Goal: Task Accomplishment & Management: Manage account settings

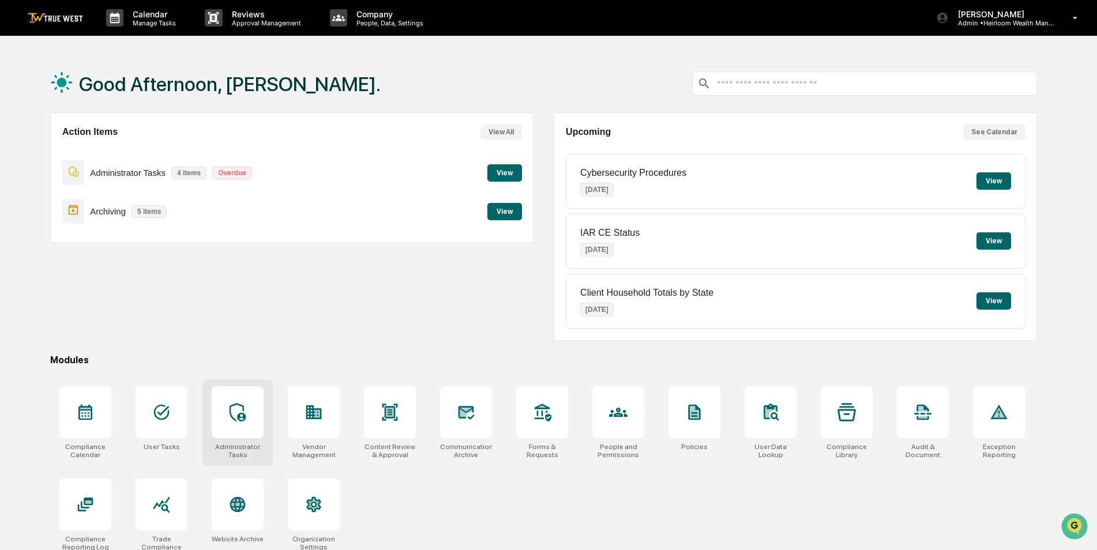
click at [244, 434] on div at bounding box center [238, 412] width 52 height 52
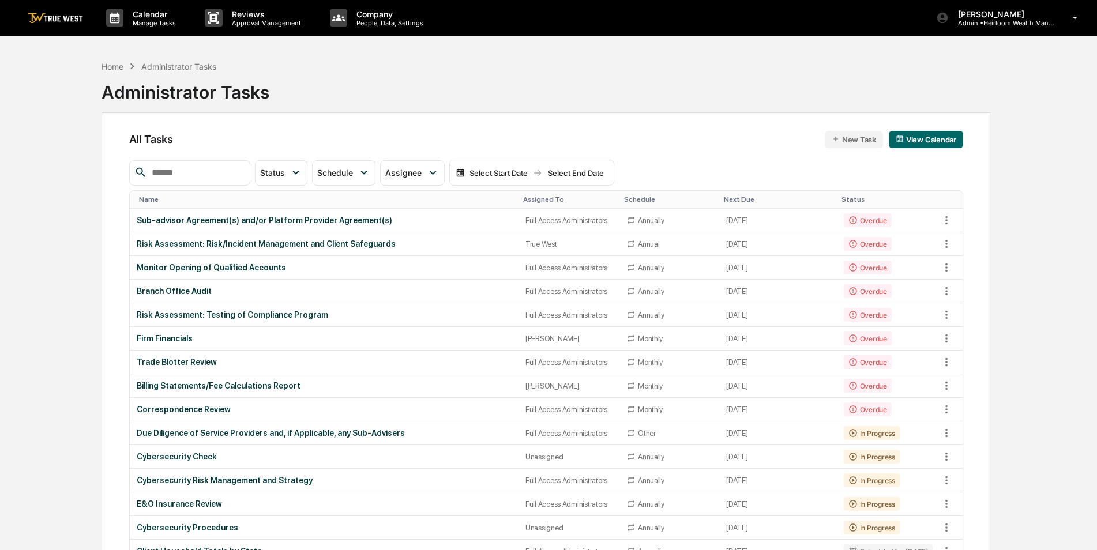
click at [183, 167] on input "text" at bounding box center [196, 173] width 98 height 15
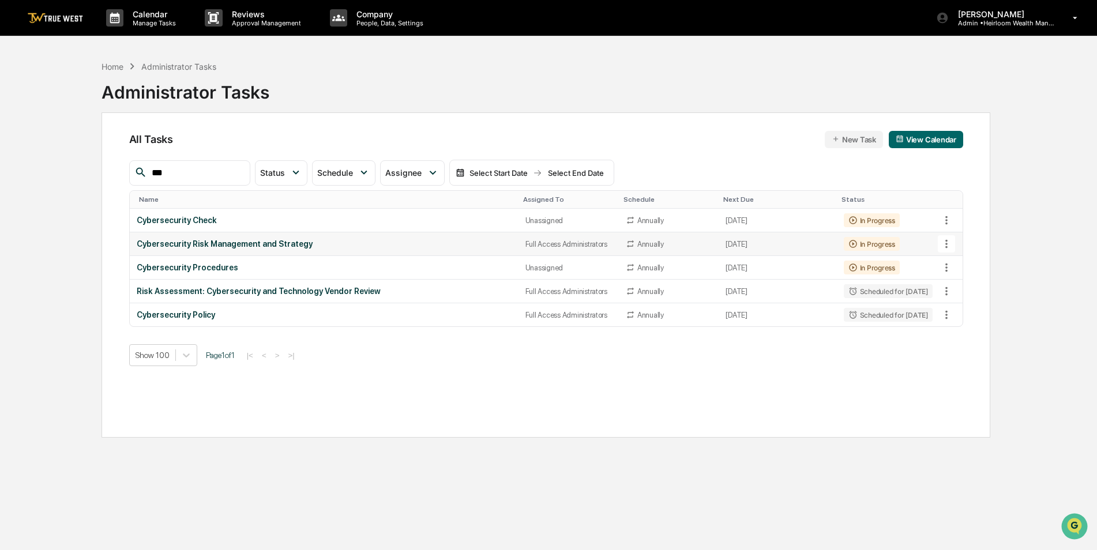
click at [948, 244] on icon at bounding box center [946, 244] width 13 height 13
click at [962, 304] on li "Delete Task" at bounding box center [990, 306] width 92 height 21
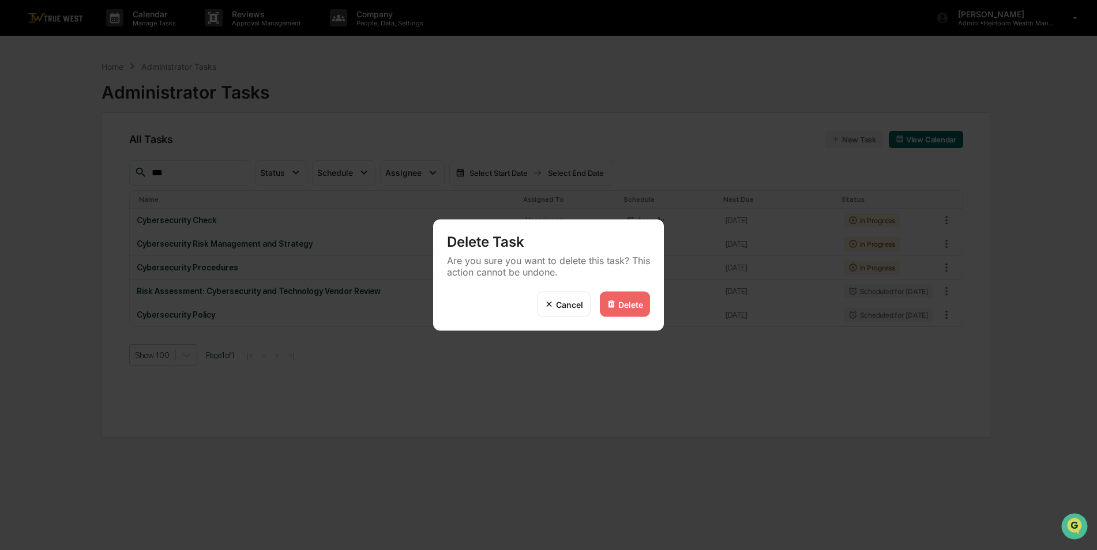
click at [620, 300] on div "Delete" at bounding box center [630, 304] width 25 height 10
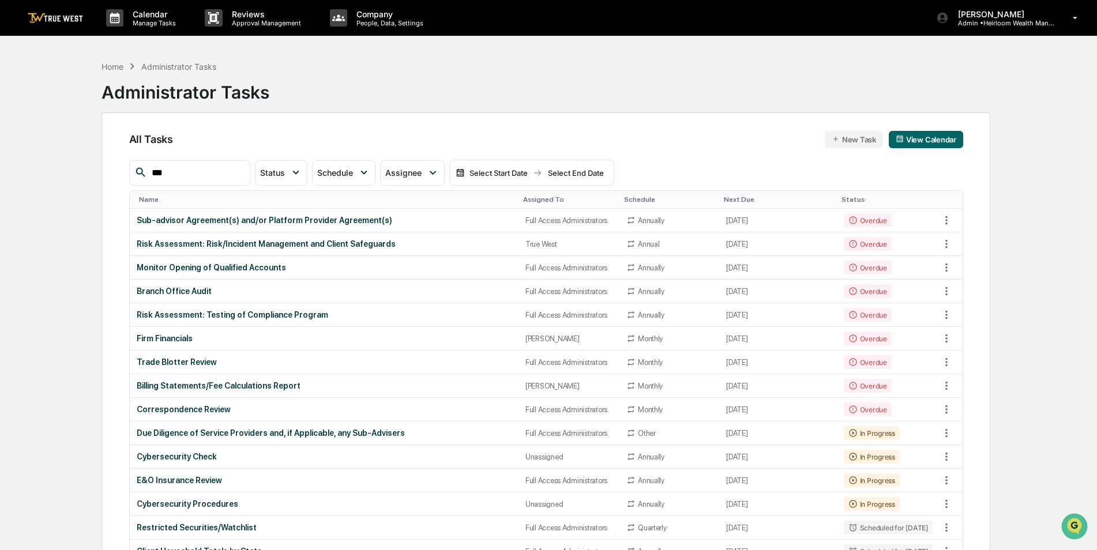
click at [538, 198] on div "Assigned To" at bounding box center [569, 200] width 92 height 8
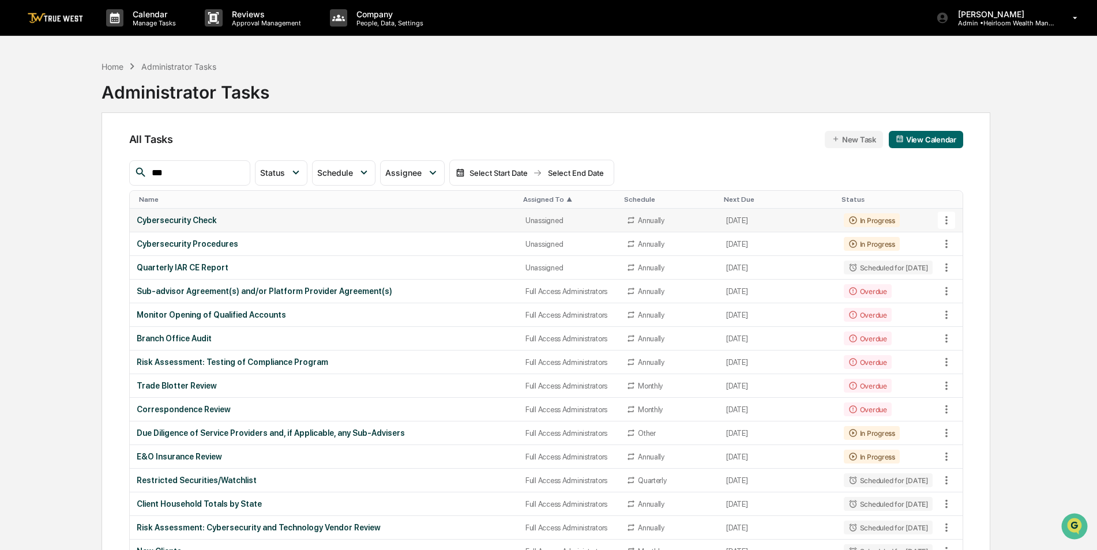
click at [349, 217] on div "Cybersecurity Check" at bounding box center [324, 220] width 375 height 9
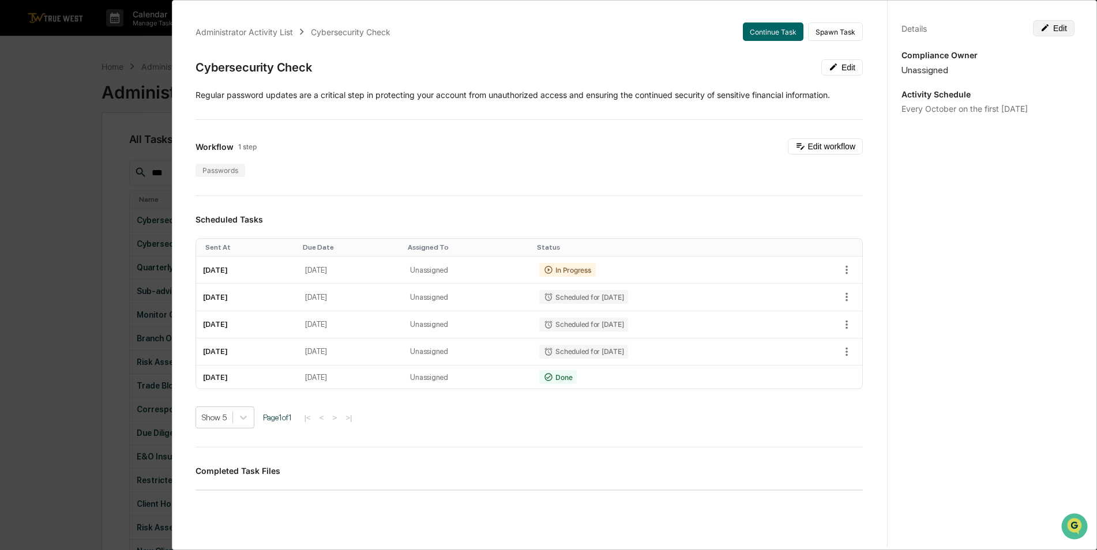
click at [1052, 24] on button "Edit" at bounding box center [1054, 28] width 42 height 16
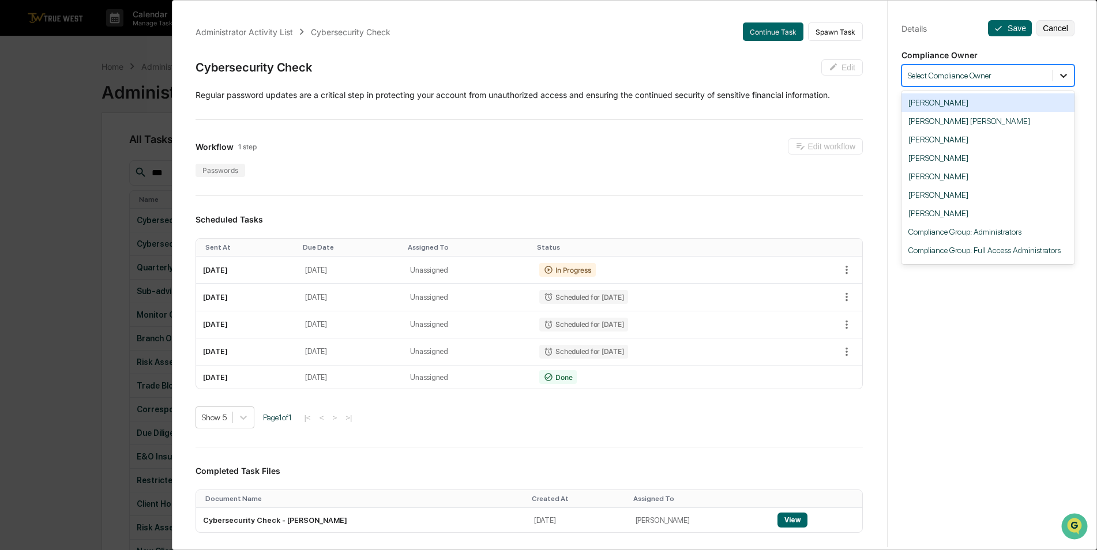
click at [1061, 75] on icon at bounding box center [1063, 76] width 7 height 4
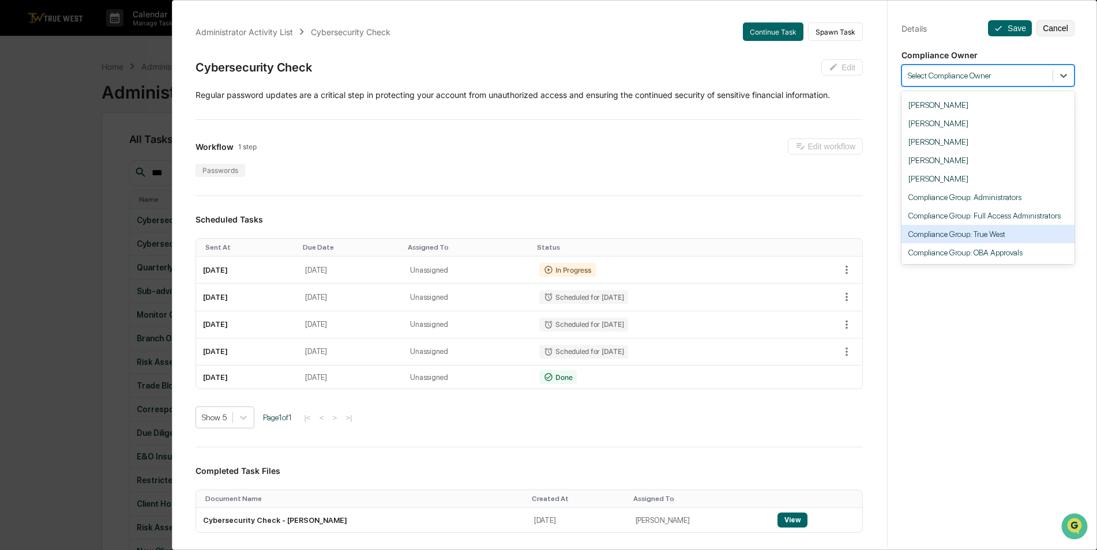
click at [987, 238] on div "Compliance Group: True West" at bounding box center [987, 234] width 173 height 18
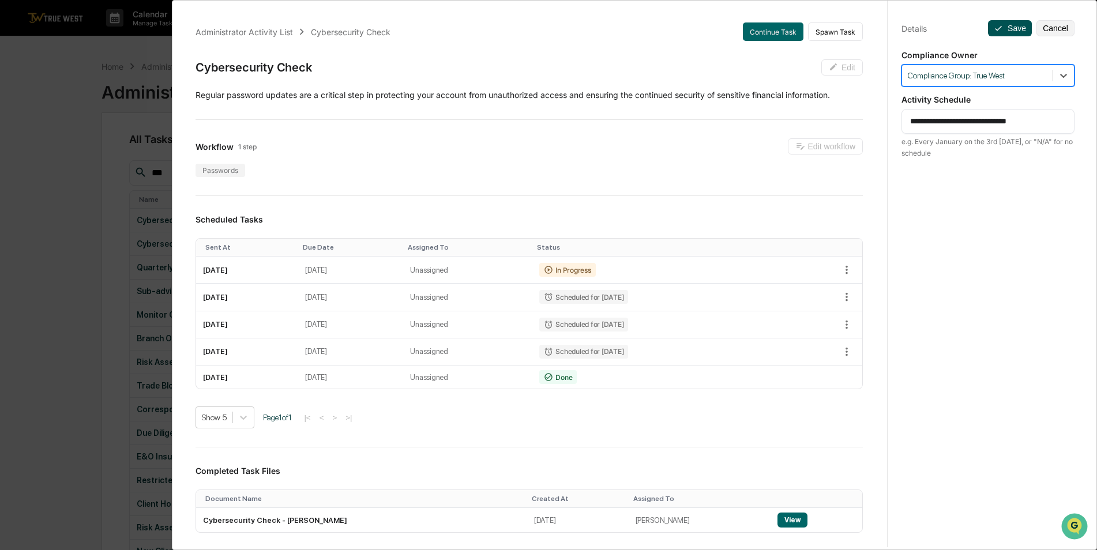
click at [1001, 31] on button "Save" at bounding box center [1010, 28] width 44 height 16
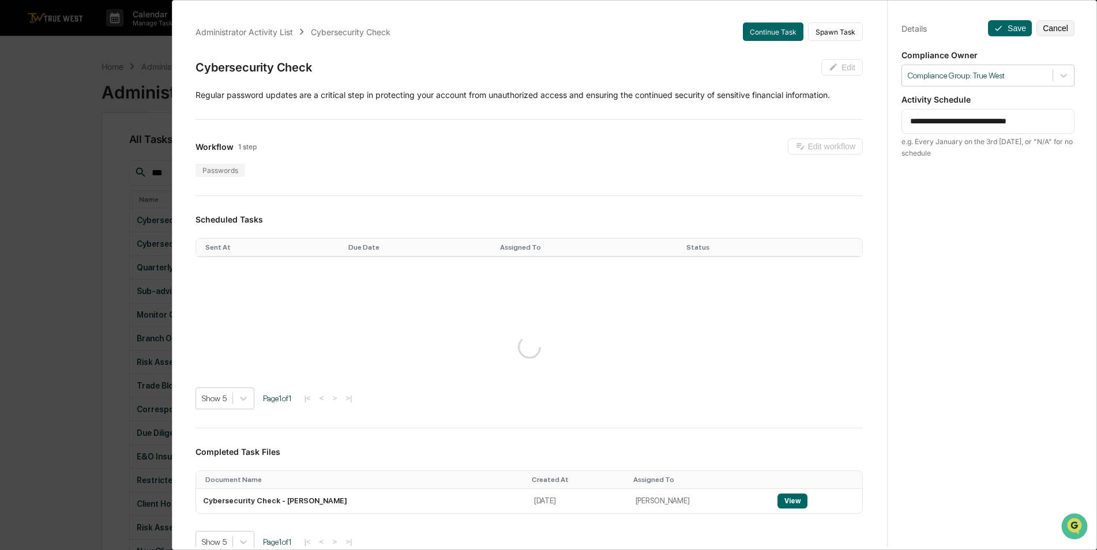
click at [63, 208] on div "**********" at bounding box center [548, 275] width 1097 height 550
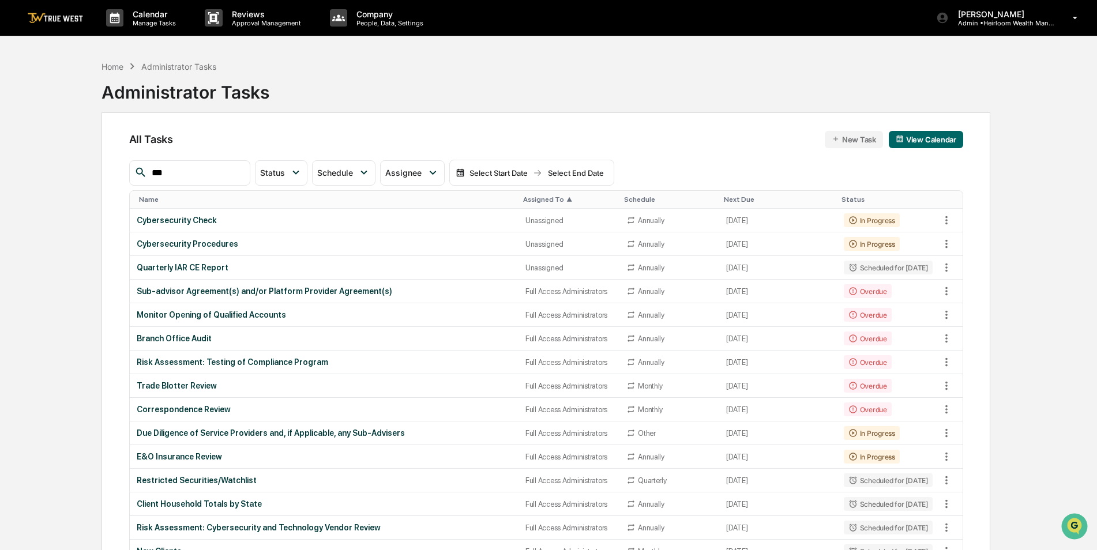
click at [237, 173] on input "***" at bounding box center [196, 173] width 98 height 15
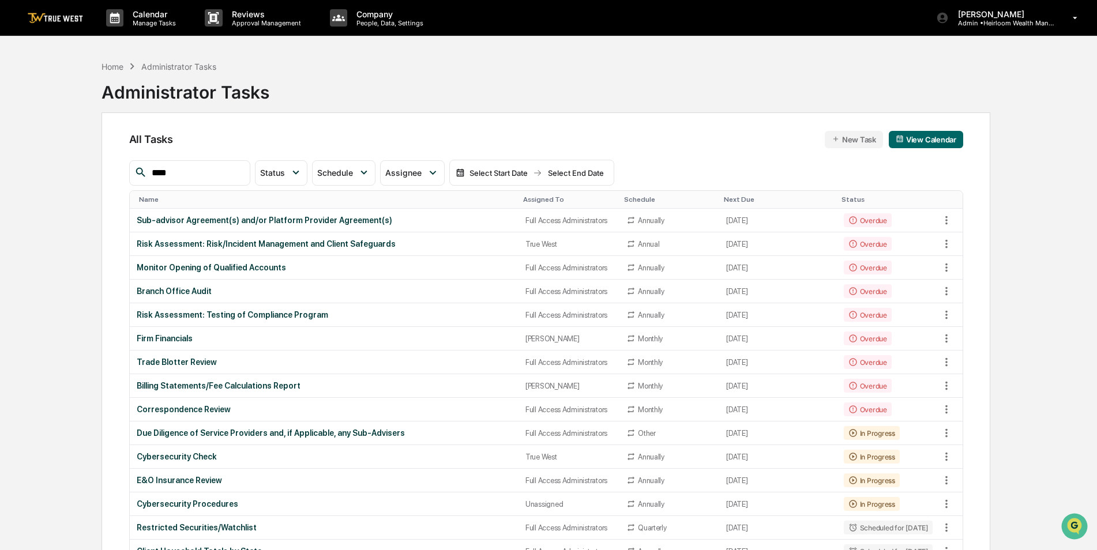
type input "*****"
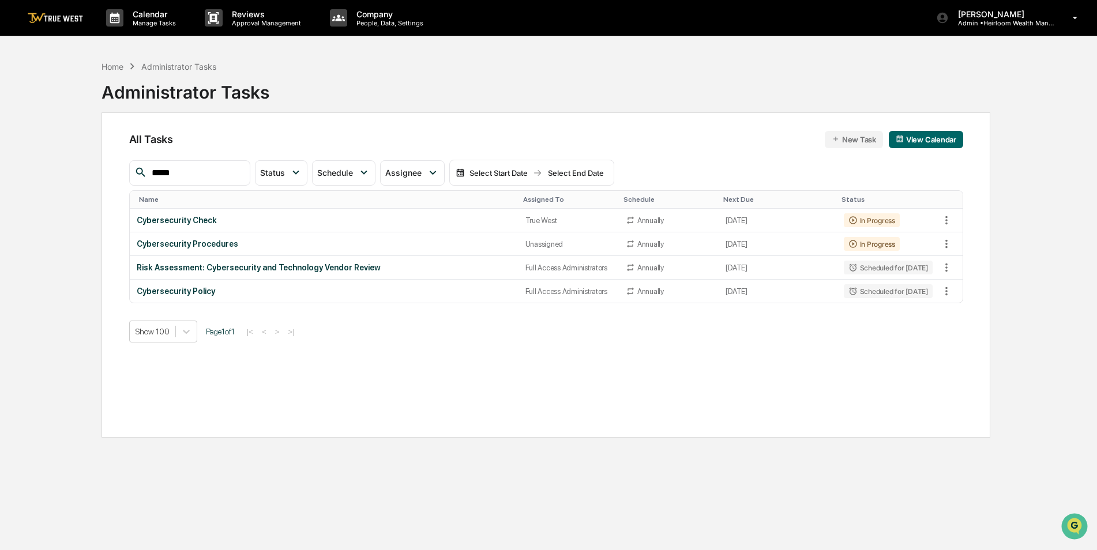
click at [174, 171] on input "*****" at bounding box center [196, 173] width 98 height 15
drag, startPoint x: 174, startPoint y: 171, endPoint x: 140, endPoint y: 174, distance: 33.6
click at [140, 174] on div "*****" at bounding box center [189, 172] width 121 height 25
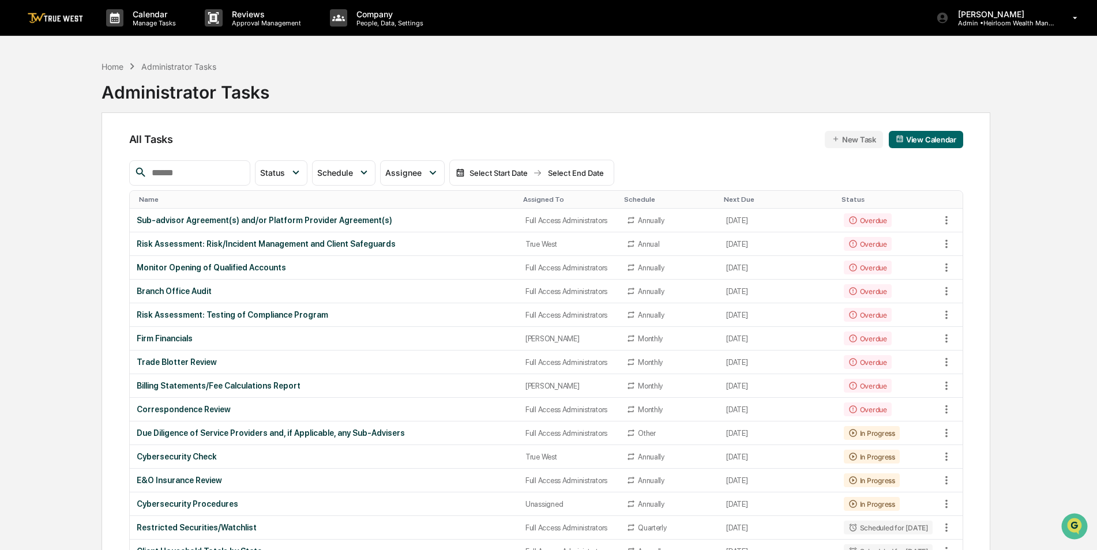
click at [527, 198] on div "Assigned To" at bounding box center [569, 200] width 92 height 8
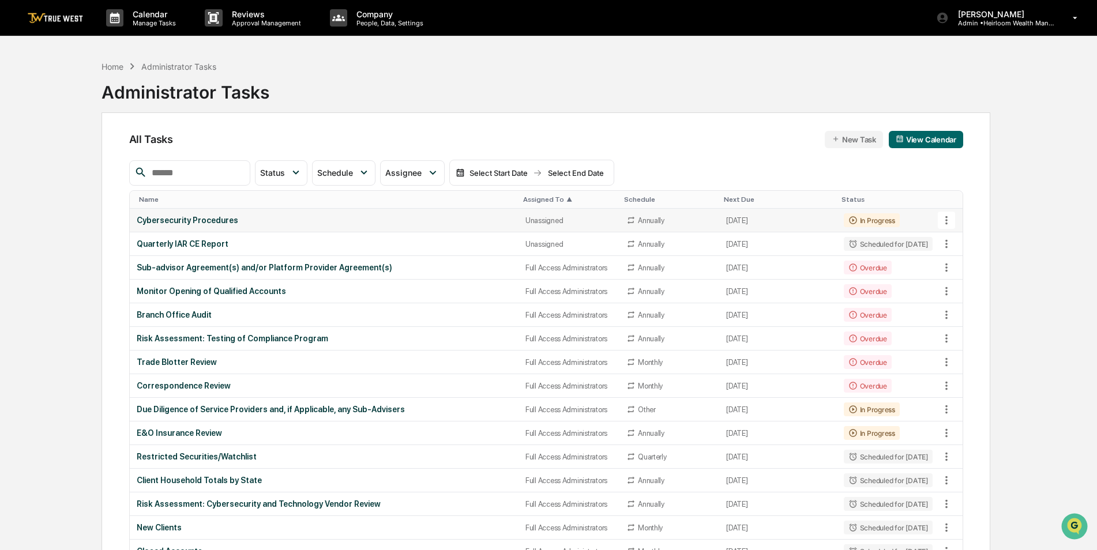
click at [340, 223] on div "Cybersecurity Procedures" at bounding box center [324, 220] width 375 height 9
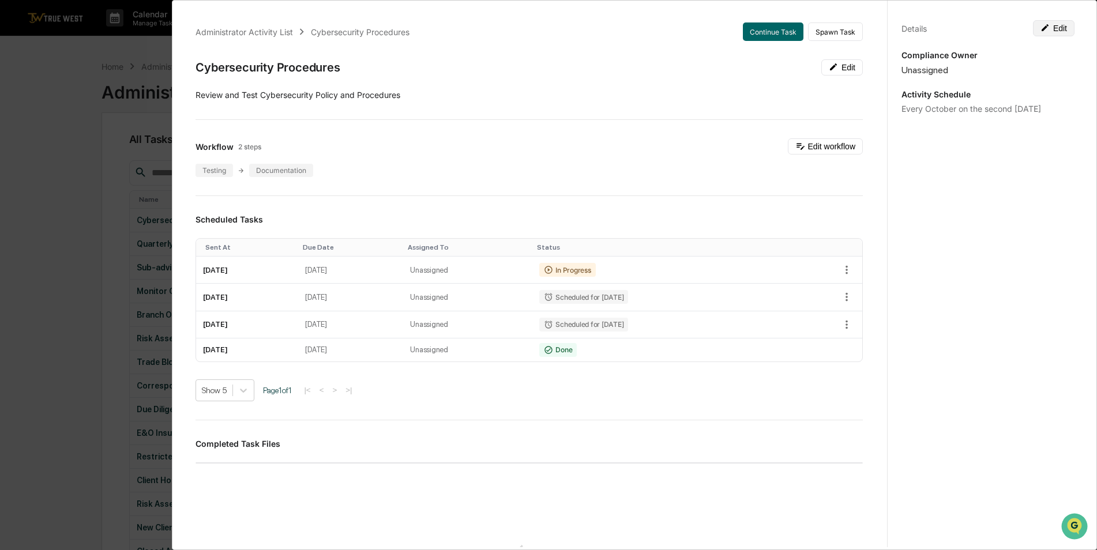
click at [1059, 30] on button "Edit" at bounding box center [1054, 28] width 42 height 16
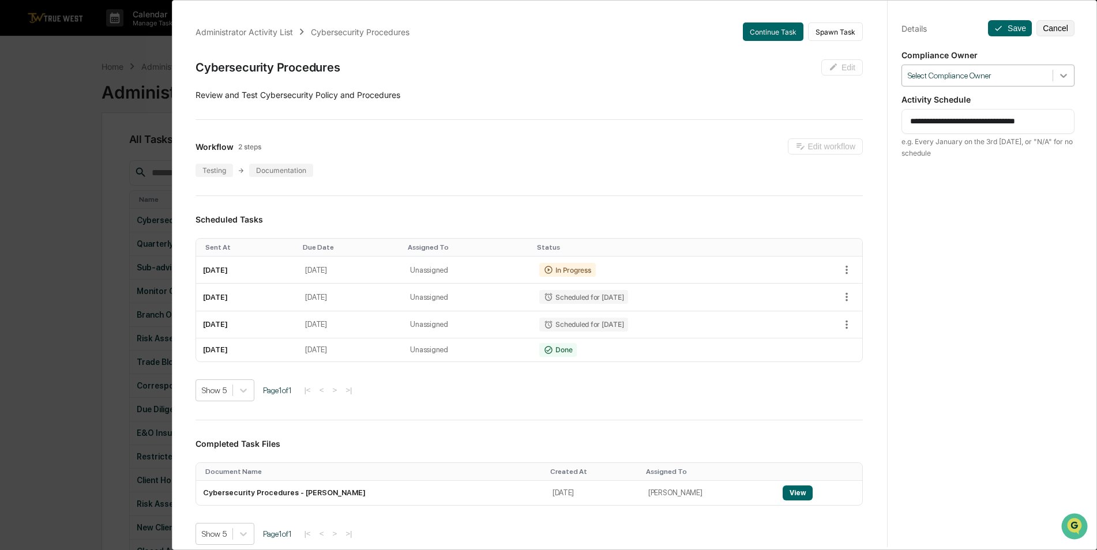
click at [1060, 74] on icon at bounding box center [1064, 76] width 12 height 12
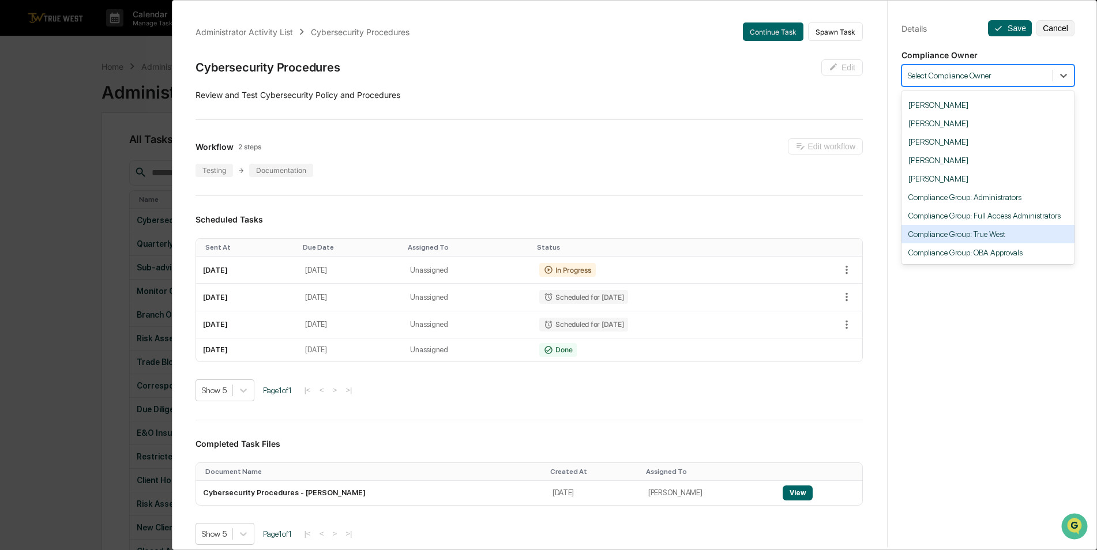
click at [991, 231] on div "Compliance Group: True West" at bounding box center [987, 234] width 173 height 18
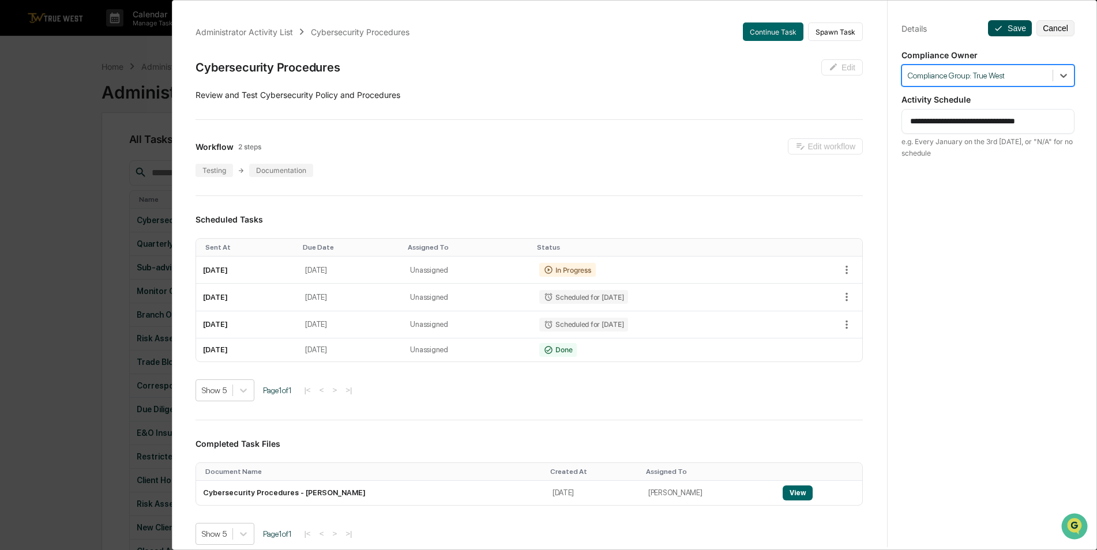
click at [1005, 32] on button "Save" at bounding box center [1010, 28] width 44 height 16
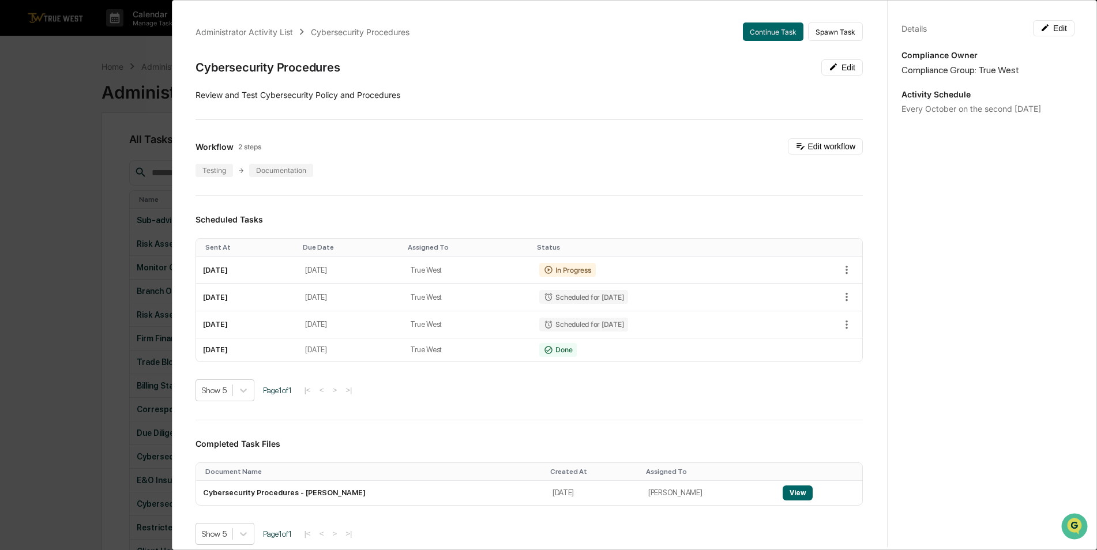
click at [79, 187] on div "Administrator Activity List Cybersecurity Procedures Continue Task Spawn Task C…" at bounding box center [548, 275] width 1097 height 550
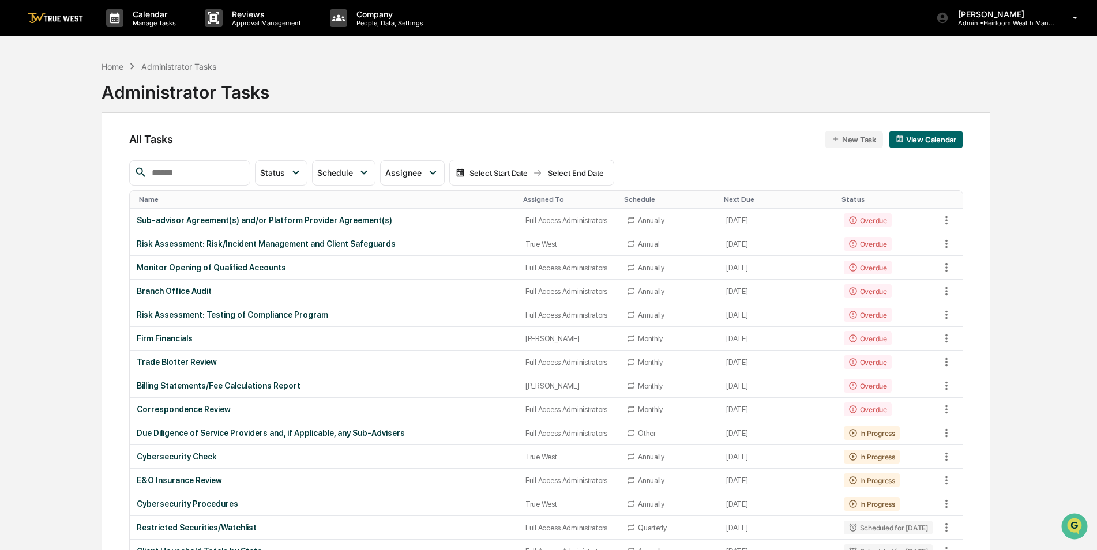
click at [529, 200] on div "Assigned To" at bounding box center [569, 200] width 92 height 8
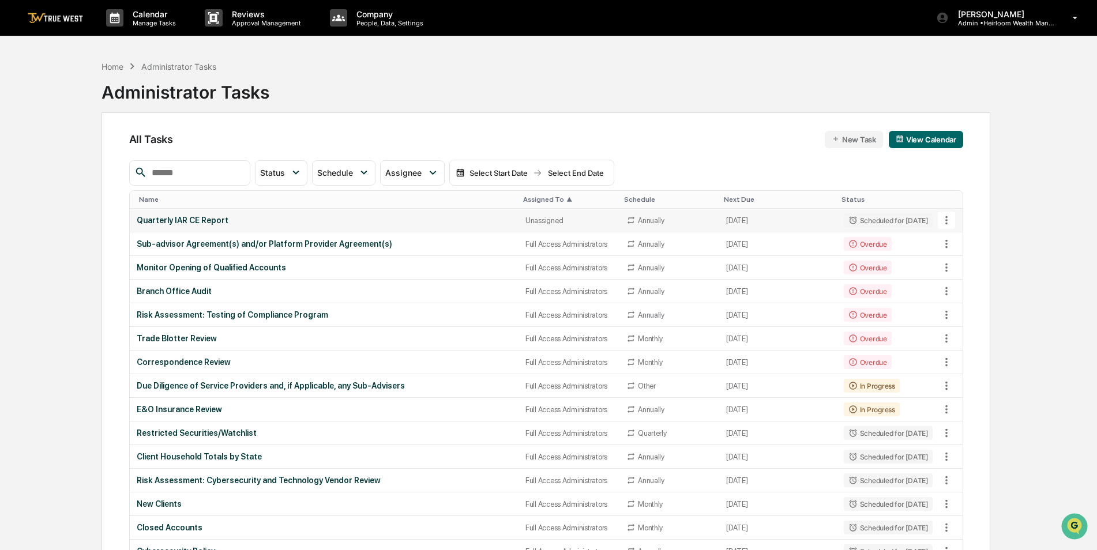
click at [377, 221] on div "Quarterly IAR CE Report" at bounding box center [324, 220] width 375 height 9
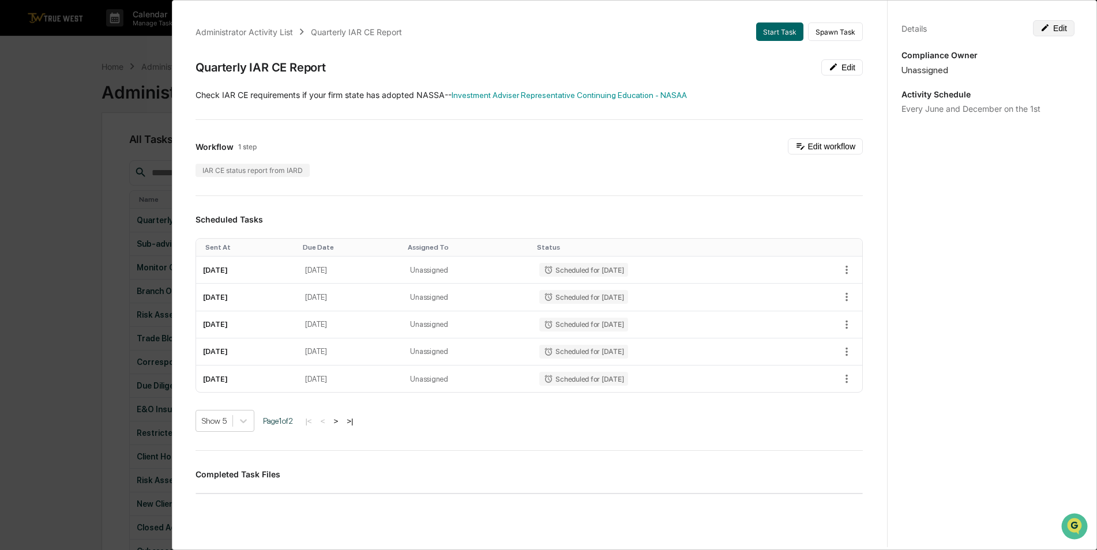
click at [1062, 28] on button "Edit" at bounding box center [1054, 28] width 42 height 16
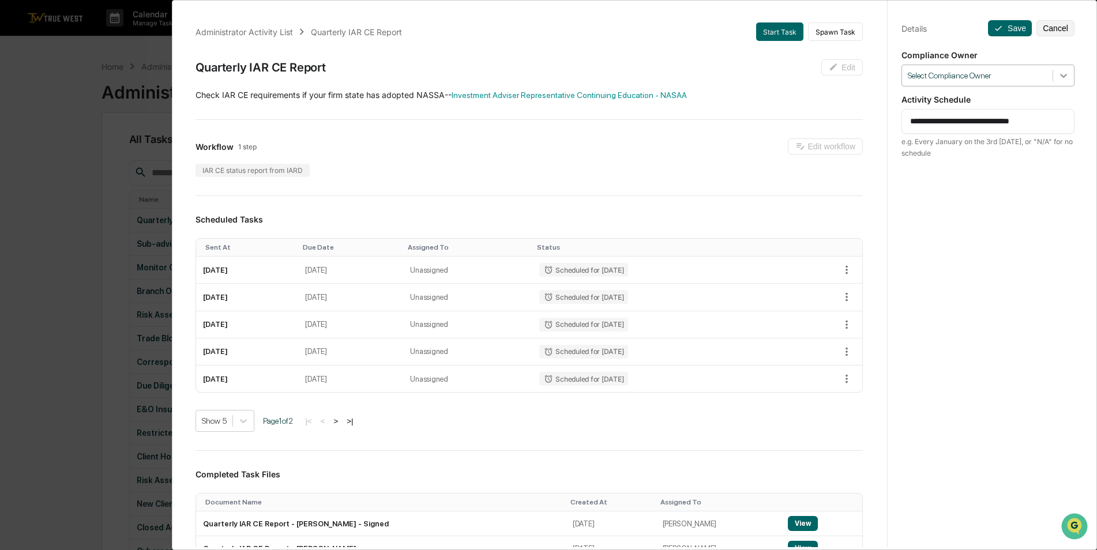
click at [1060, 75] on icon at bounding box center [1063, 76] width 7 height 4
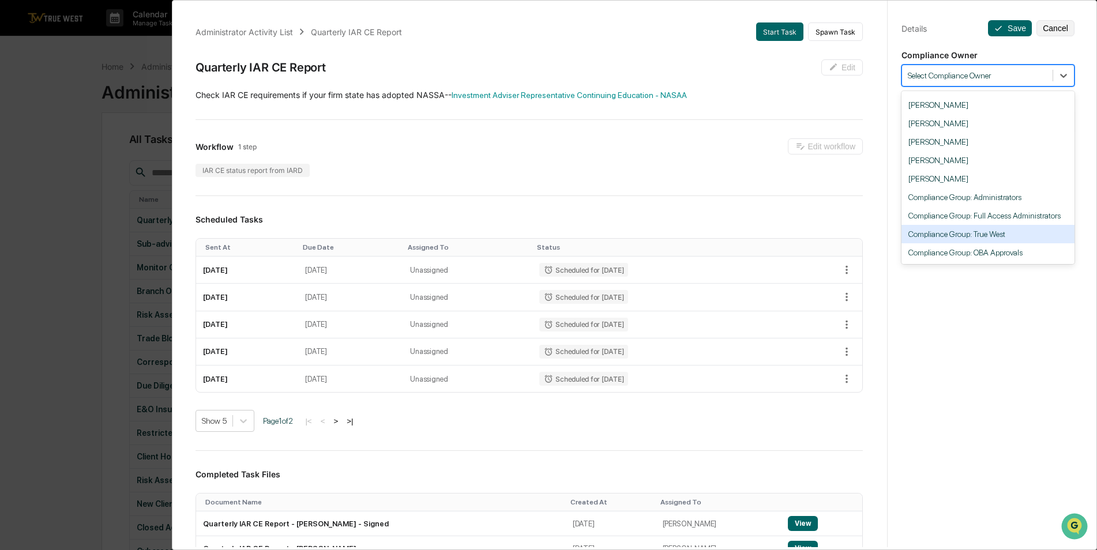
click at [971, 232] on div "Compliance Group: True West" at bounding box center [987, 234] width 173 height 18
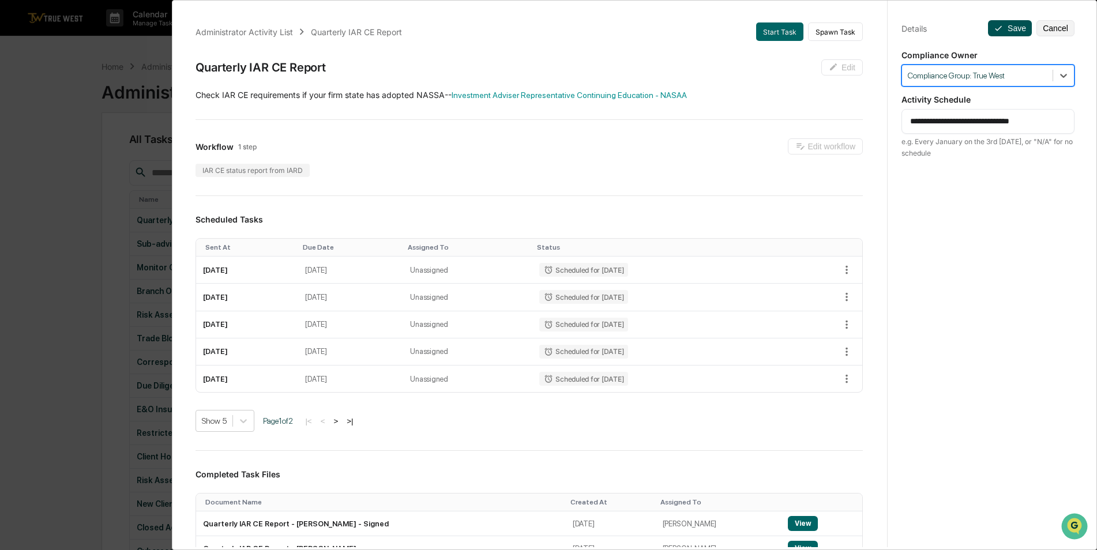
click at [1021, 28] on button "Save" at bounding box center [1010, 28] width 44 height 16
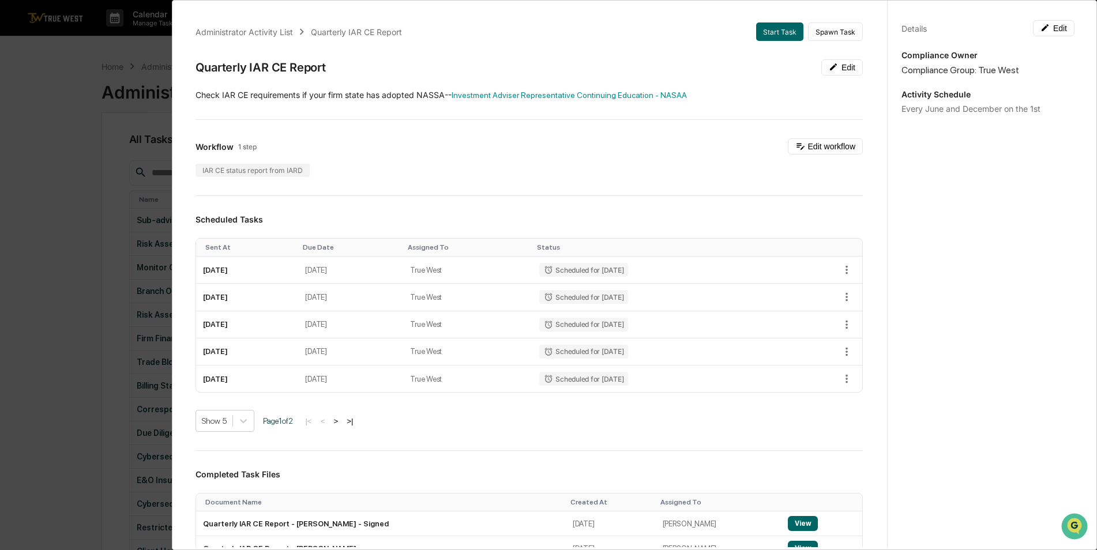
click at [79, 187] on div "Administrator Activity List Quarterly IAR CE Report Start Task Spawn Task Quart…" at bounding box center [548, 275] width 1097 height 550
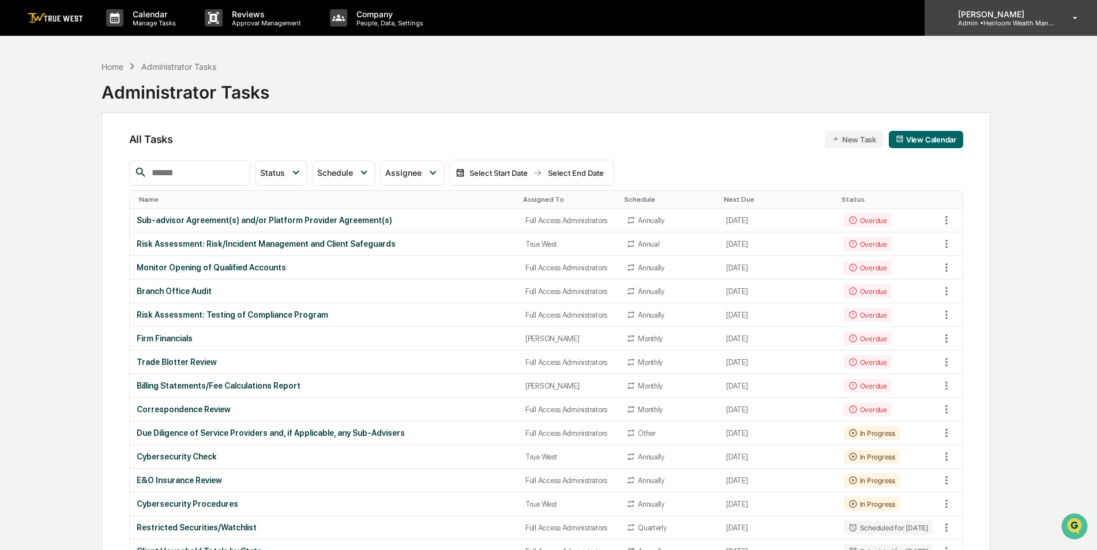
click at [1013, 21] on p "Admin • Heirloom Wealth Management" at bounding box center [1002, 23] width 107 height 8
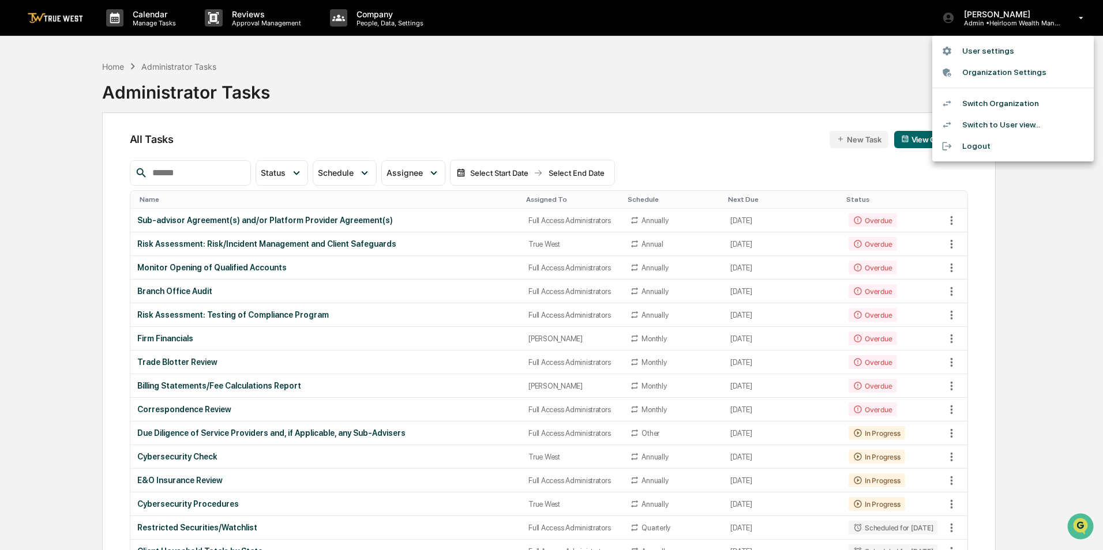
click at [1020, 101] on li "Switch Organization" at bounding box center [1012, 103] width 161 height 21
